Goal: Complete application form

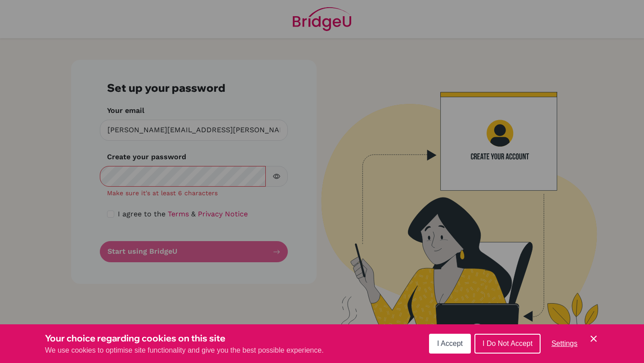
click at [179, 174] on div "Cookie Preferences" at bounding box center [322, 181] width 644 height 363
click at [513, 347] on span "I Do Not Accept" at bounding box center [508, 344] width 50 height 8
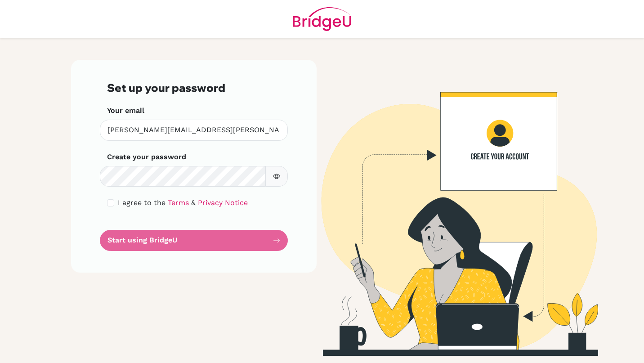
click at [282, 182] on button "button" at bounding box center [276, 176] width 22 height 21
click at [114, 202] on div "I agree to the Terms & Privacy Notice" at bounding box center [194, 203] width 174 height 11
click at [111, 202] on input "checkbox" at bounding box center [110, 202] width 7 height 7
checkbox input "true"
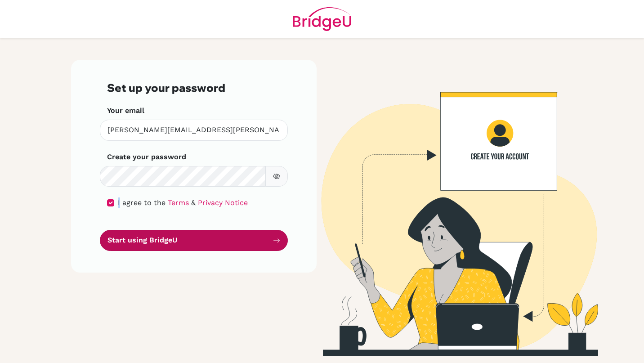
click at [157, 241] on button "Start using BridgeU" at bounding box center [194, 240] width 188 height 21
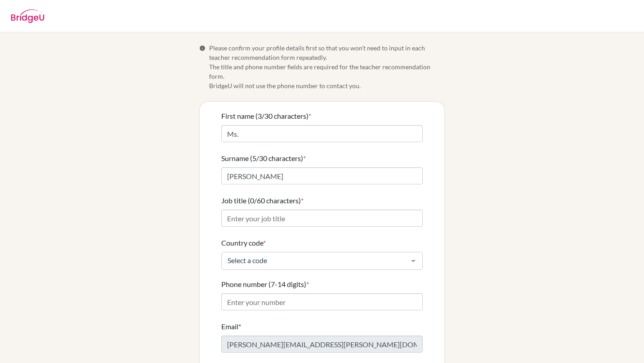
scroll to position [39, 0]
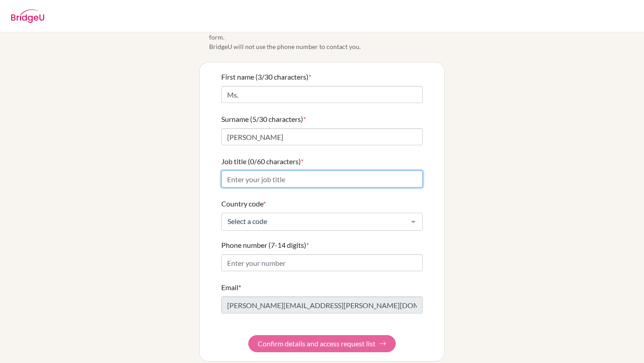
click at [292, 172] on input "Job title (0/60 characters) *" at bounding box center [322, 179] width 202 height 17
type input "Classroom Teacher"
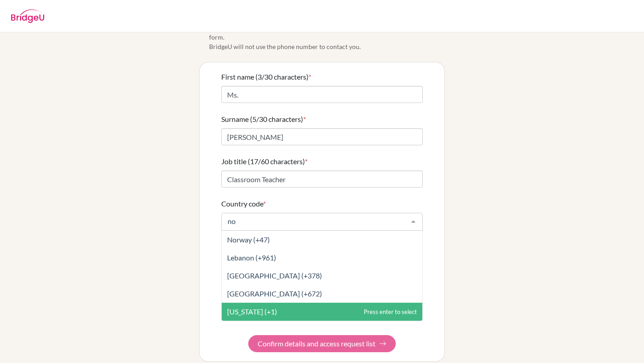
scroll to position [0, 0]
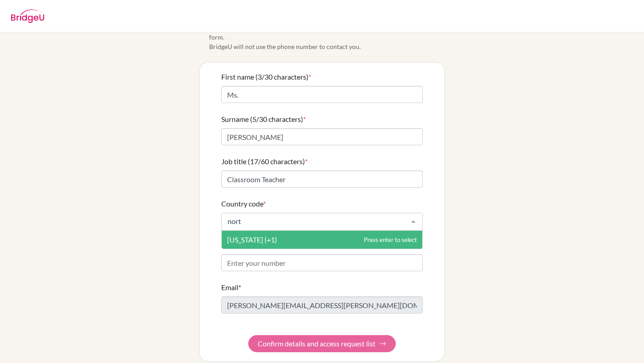
type input "north"
click at [300, 237] on span "Northern Mariana Islands (+1)" at bounding box center [322, 240] width 201 height 18
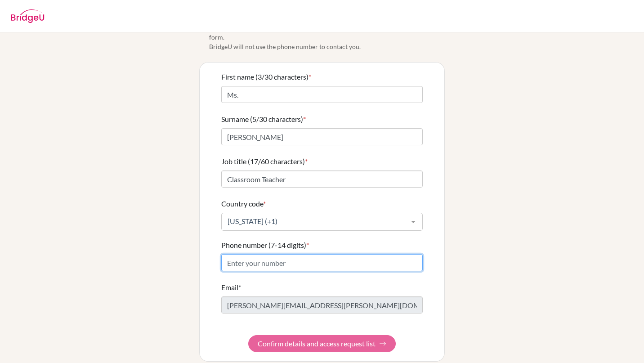
click at [289, 254] on input "Phone number (7-14 digits) *" at bounding box center [322, 262] width 202 height 17
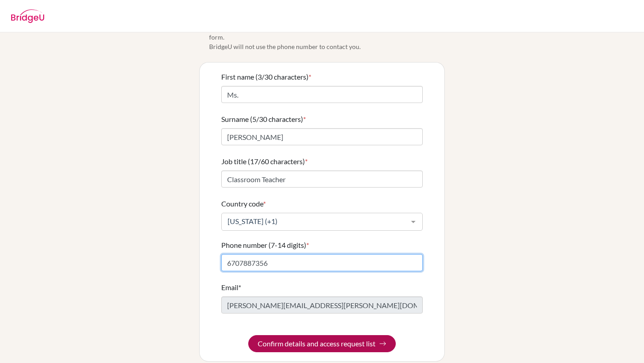
type input "6707887356"
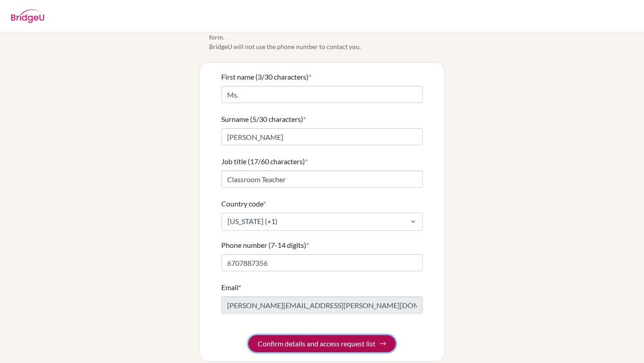
click at [318, 335] on button "Confirm details and access request list" at bounding box center [322, 343] width 148 height 17
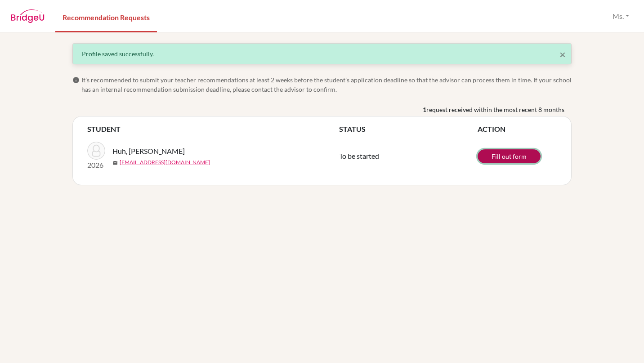
click at [517, 158] on link "Fill out form" at bounding box center [509, 156] width 63 height 14
